Goal: Navigation & Orientation: Find specific page/section

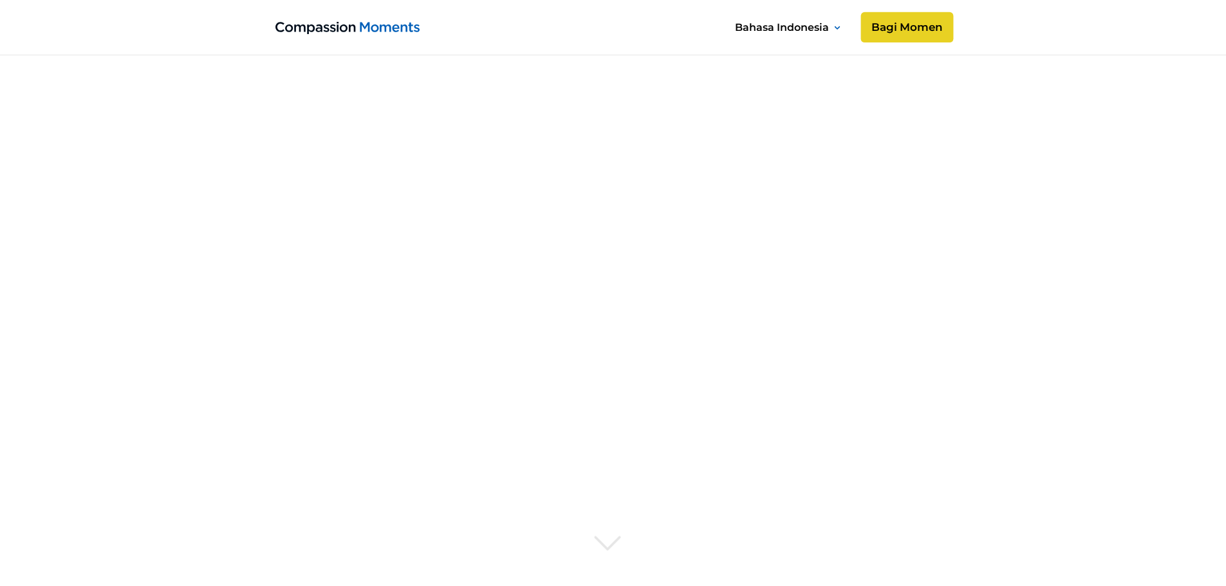
click at [924, 28] on link "Bagi Momen" at bounding box center [906, 27] width 93 height 31
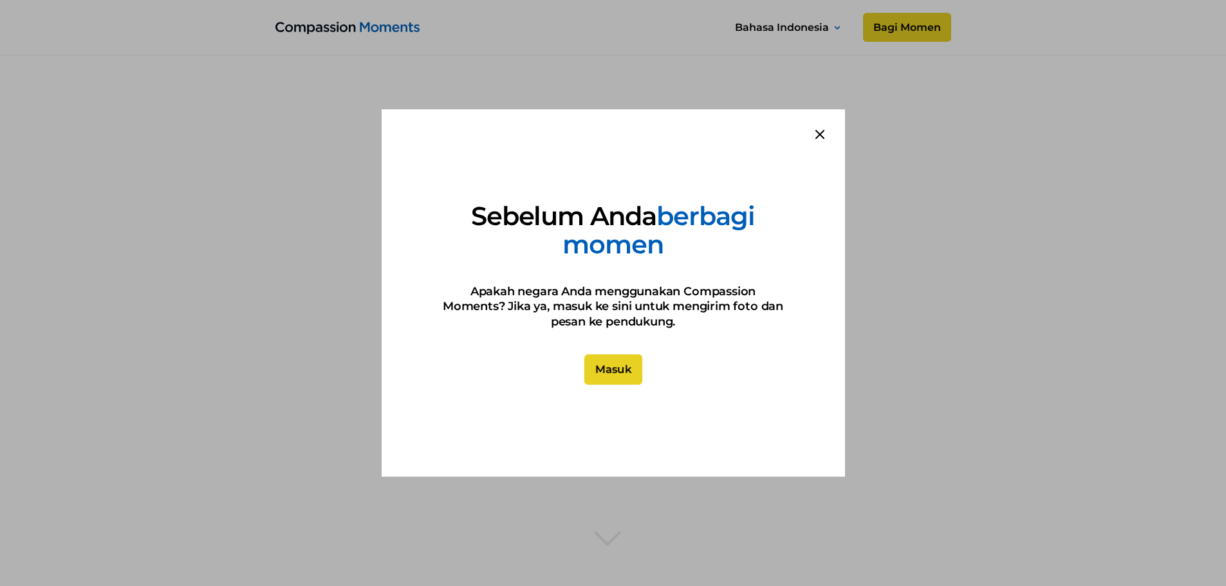
click at [609, 367] on link "Masuk" at bounding box center [613, 369] width 58 height 31
